Goal: Task Accomplishment & Management: Use online tool/utility

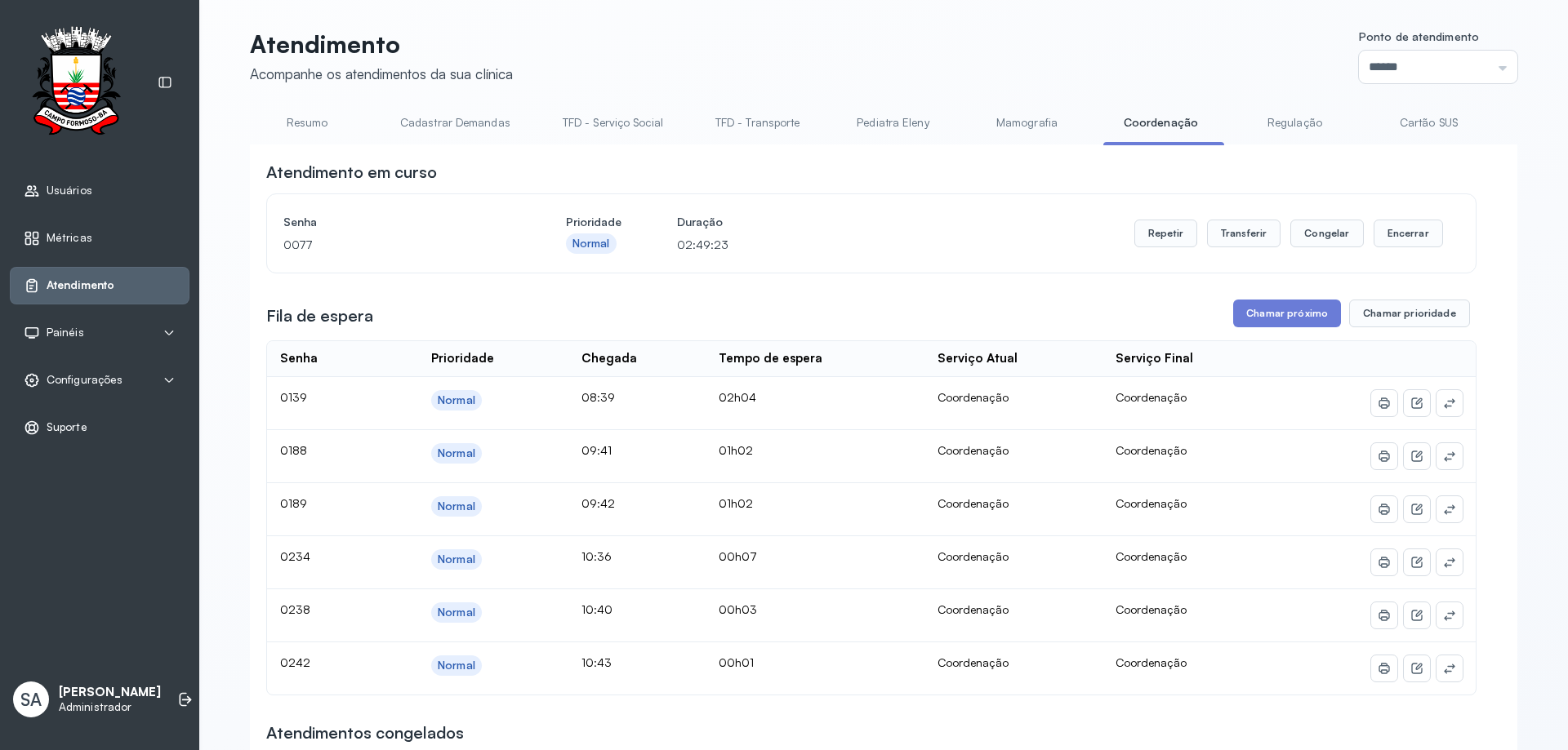
click at [1153, 117] on link "Coordenação" at bounding box center [1160, 123] width 114 height 27
click at [1253, 312] on button "Chamar próximo" at bounding box center [1288, 313] width 108 height 28
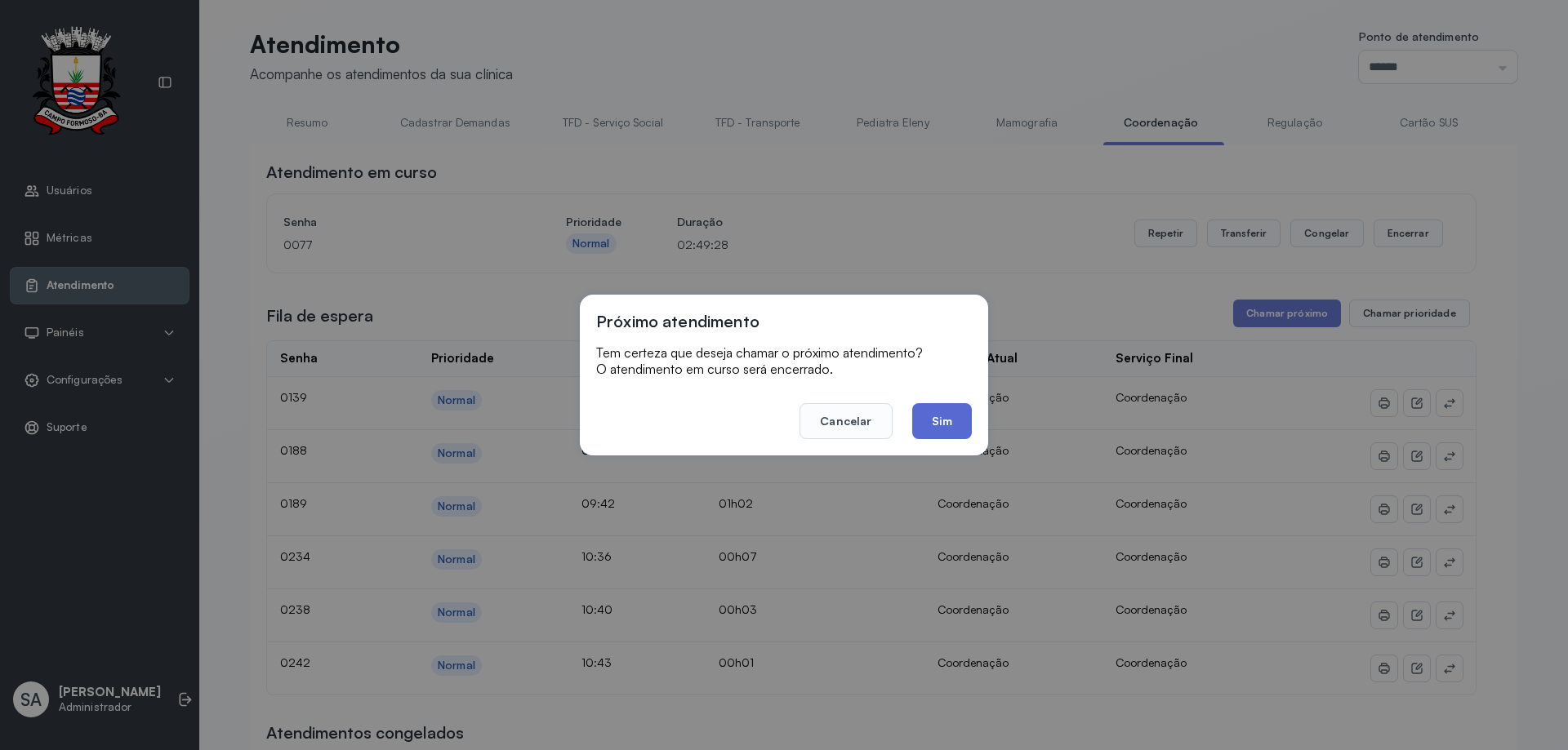
click at [962, 421] on button "Sim" at bounding box center [943, 420] width 60 height 36
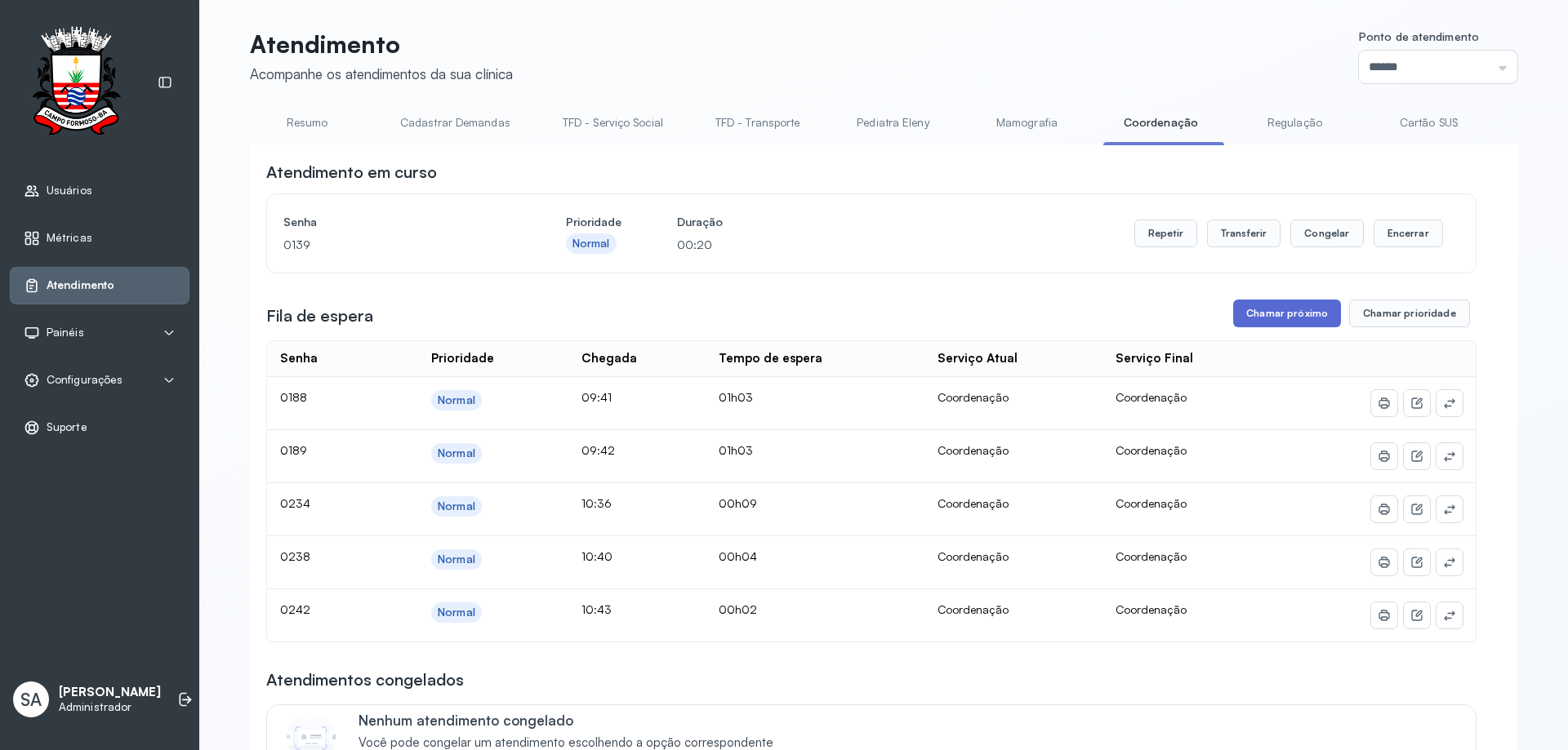
click at [1257, 313] on button "Chamar próximo" at bounding box center [1288, 313] width 108 height 28
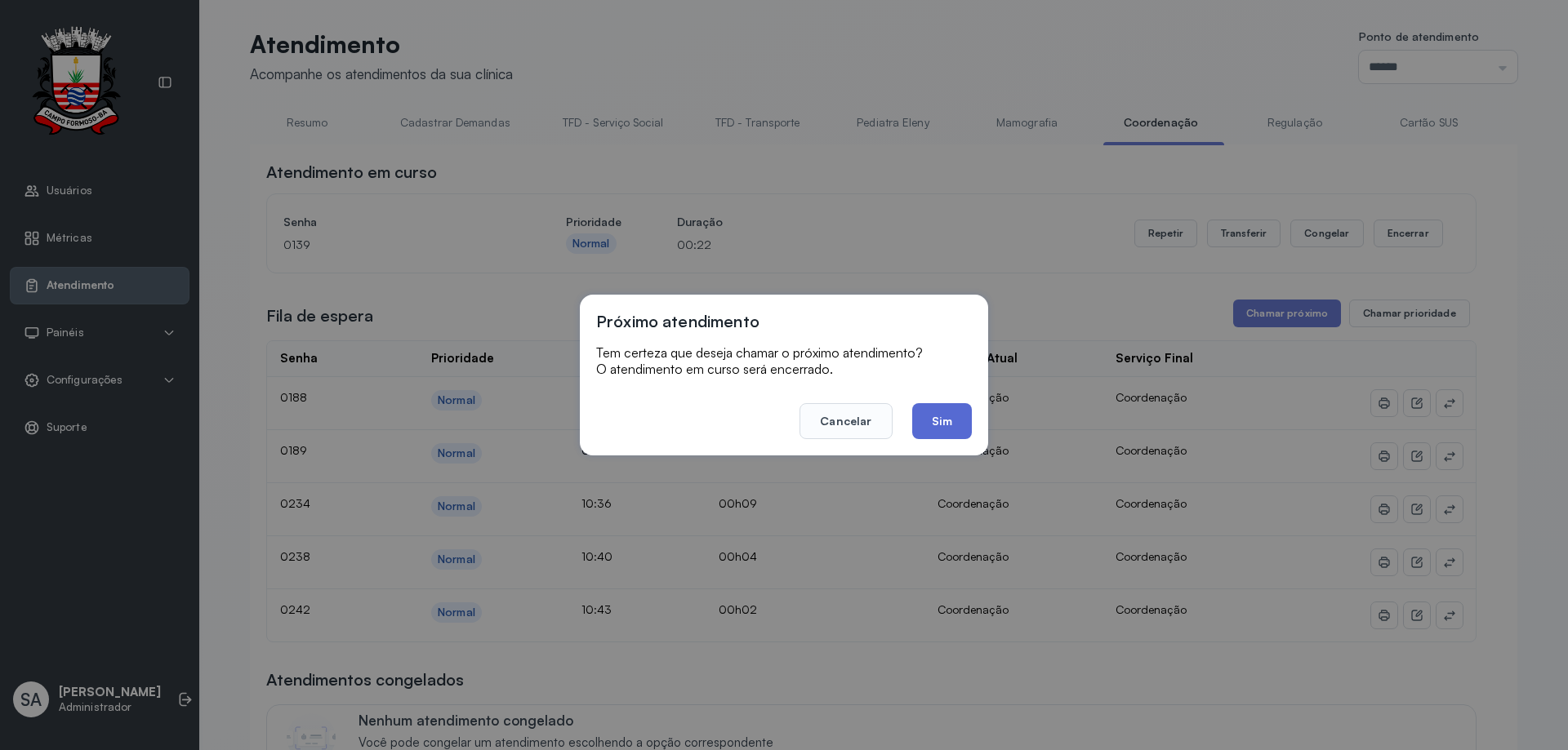
click at [940, 416] on button "Sim" at bounding box center [943, 420] width 60 height 36
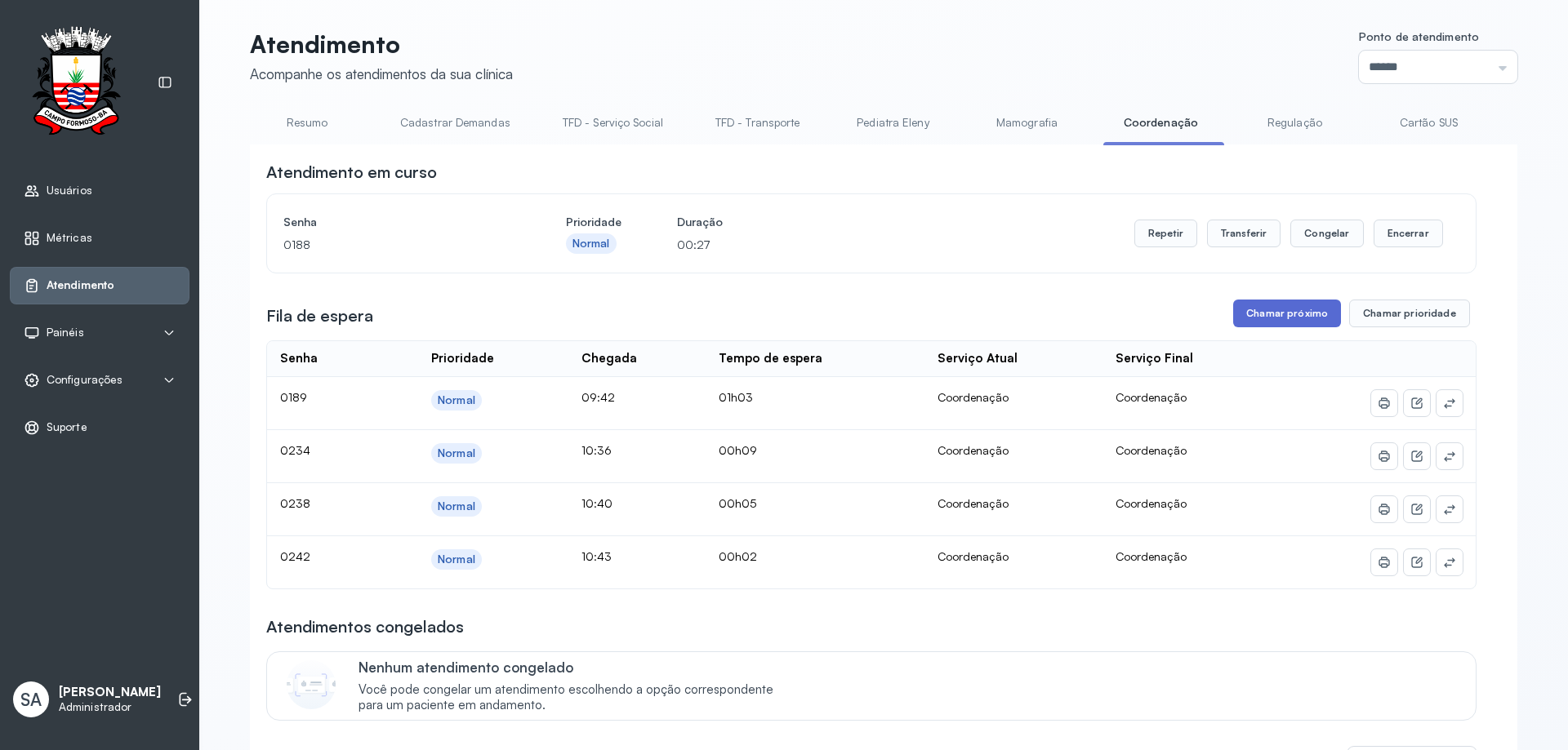
click at [1275, 309] on button "Chamar próximo" at bounding box center [1288, 313] width 108 height 28
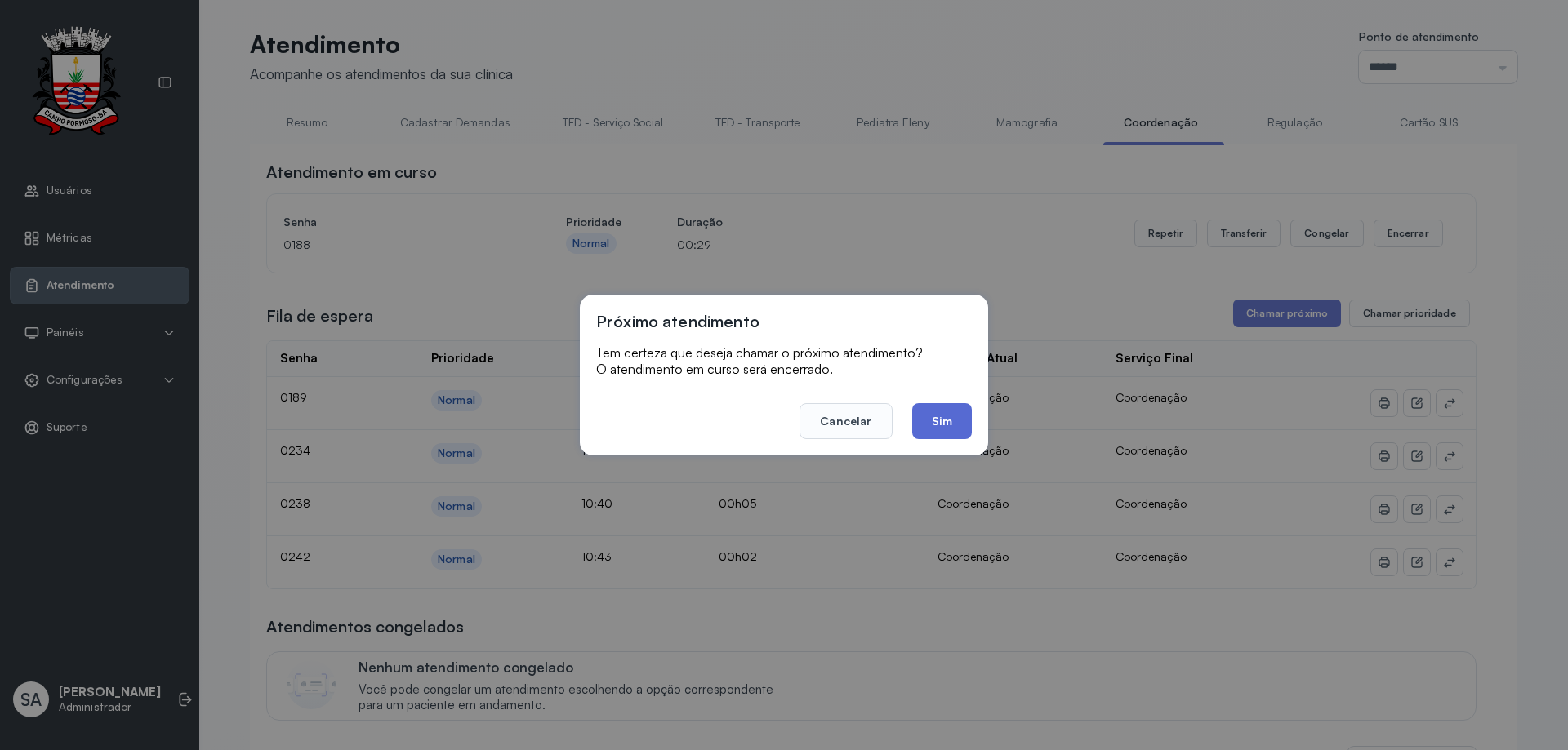
click at [933, 425] on button "Sim" at bounding box center [943, 420] width 60 height 36
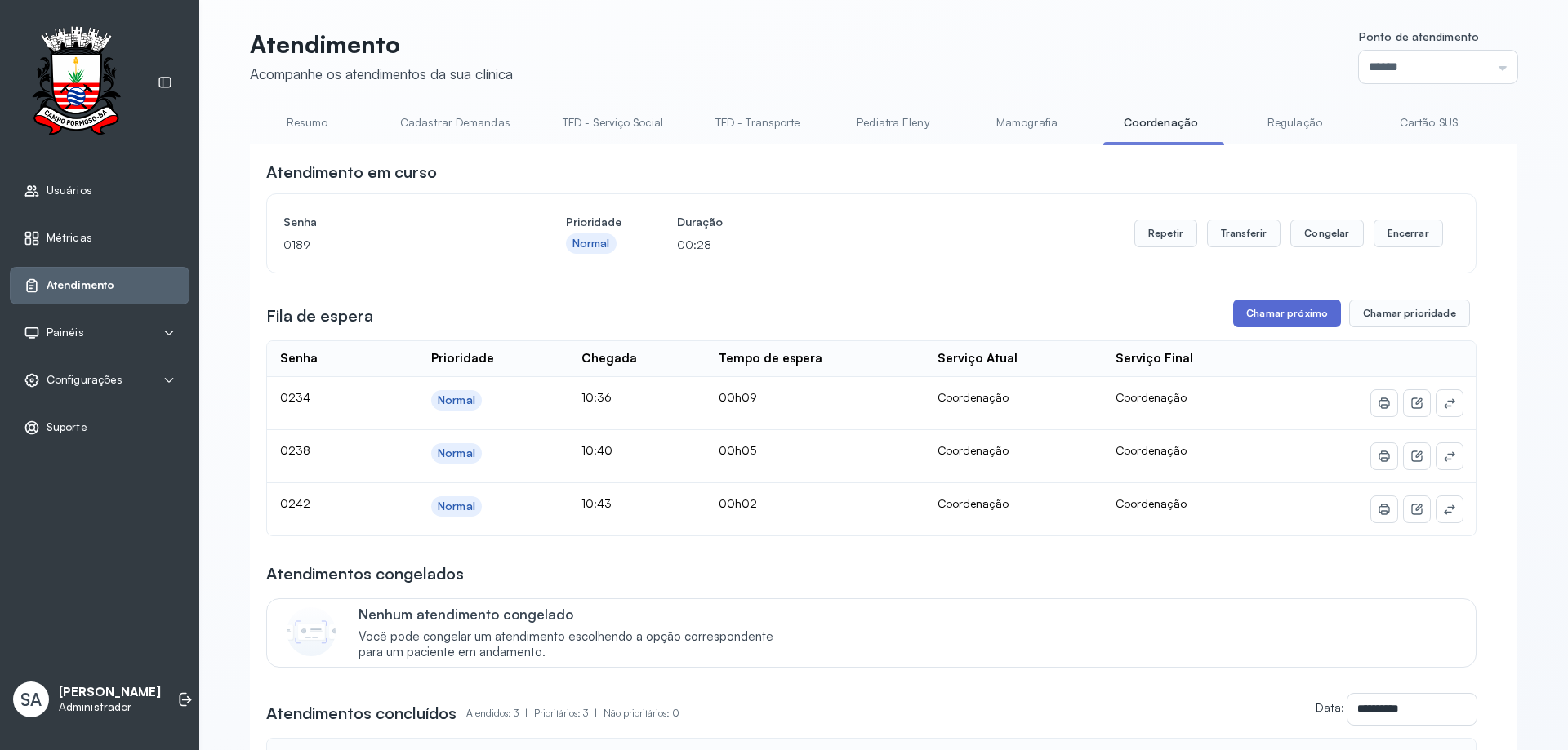
click at [1287, 311] on button "Chamar próximo" at bounding box center [1288, 313] width 108 height 28
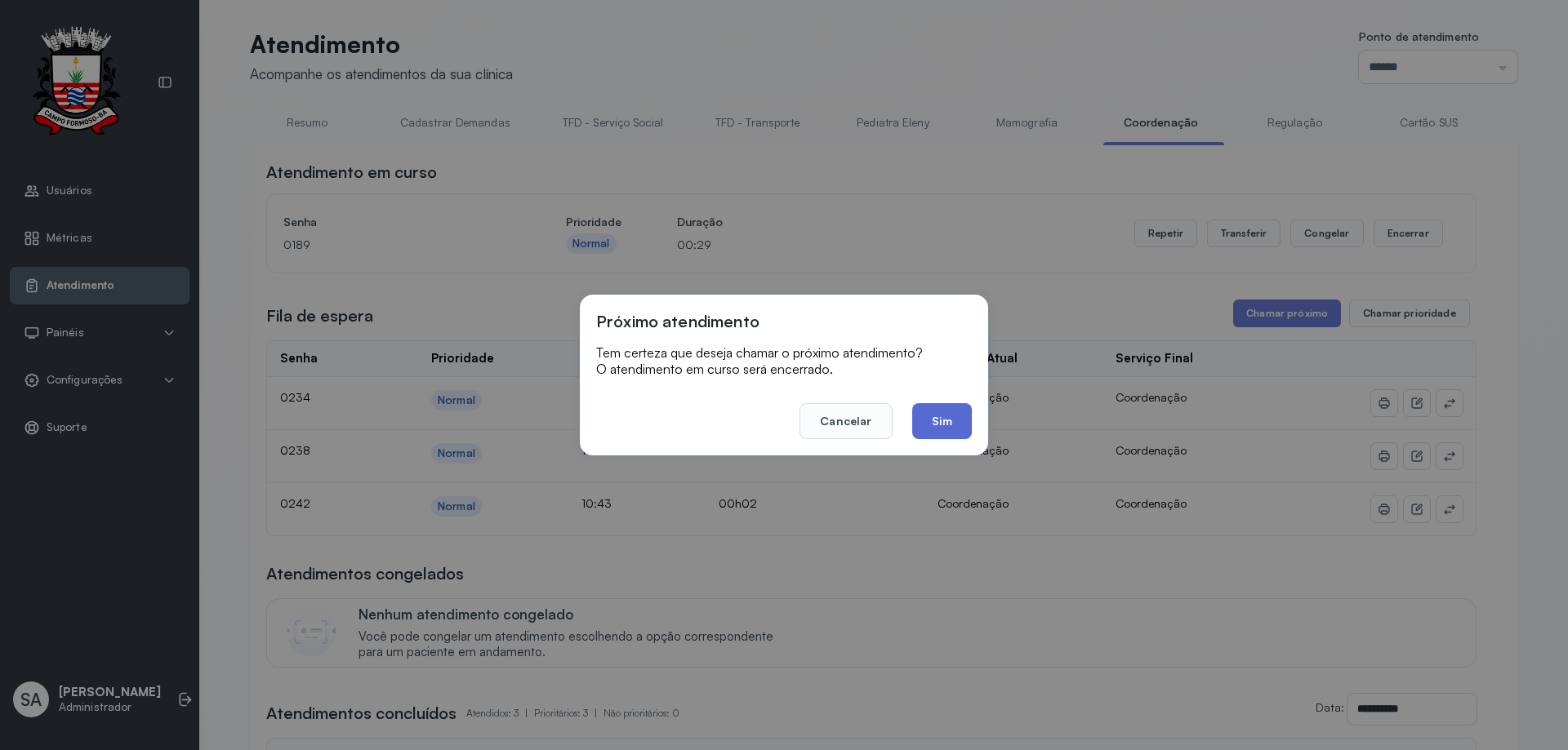
click at [944, 417] on button "Sim" at bounding box center [943, 420] width 60 height 36
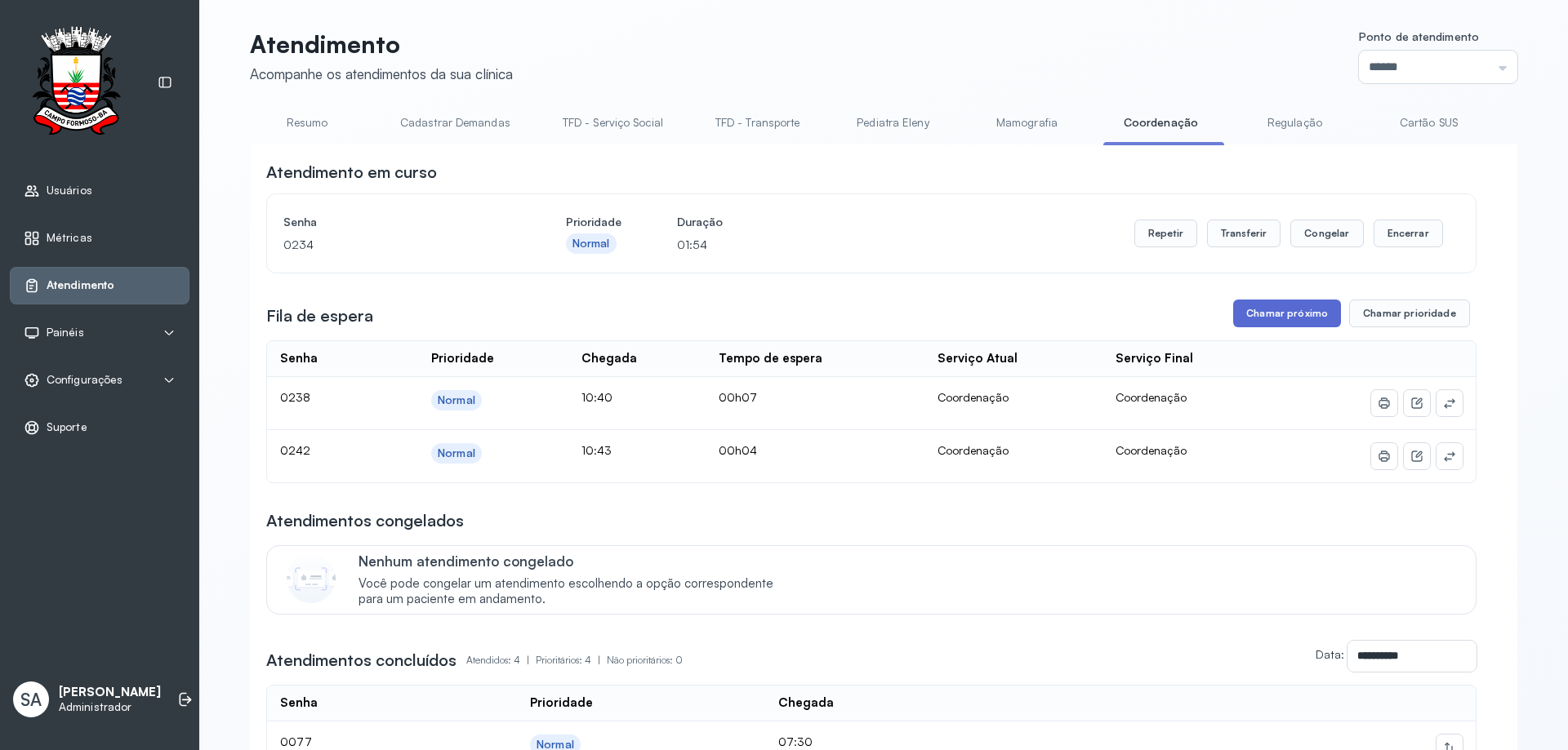
click at [1240, 313] on button "Chamar próximo" at bounding box center [1288, 313] width 108 height 28
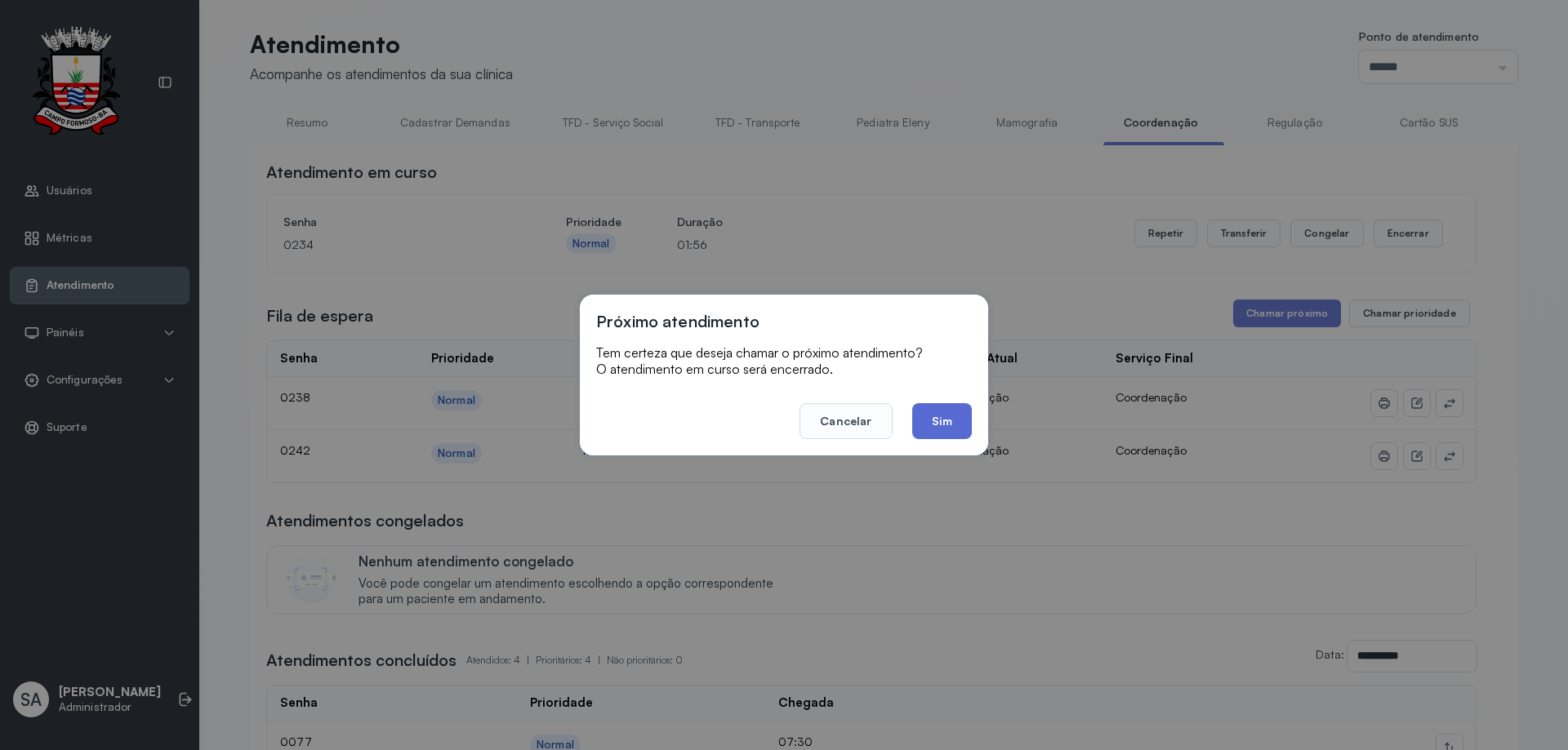
click at [949, 423] on button "Sim" at bounding box center [943, 420] width 60 height 36
